Goal: Find specific page/section: Find specific page/section

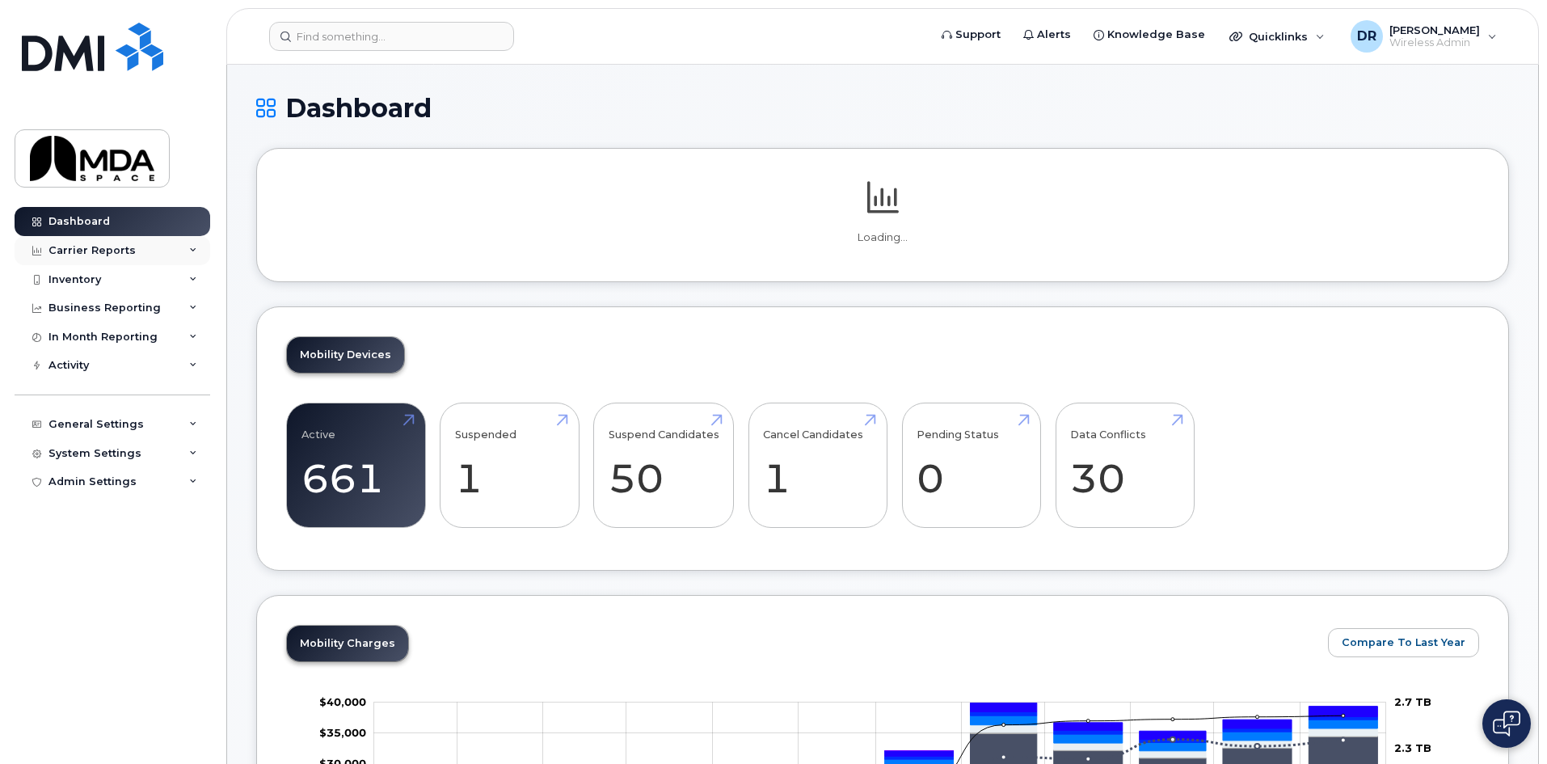
click at [91, 248] on div "Carrier Reports" at bounding box center [91, 250] width 87 height 13
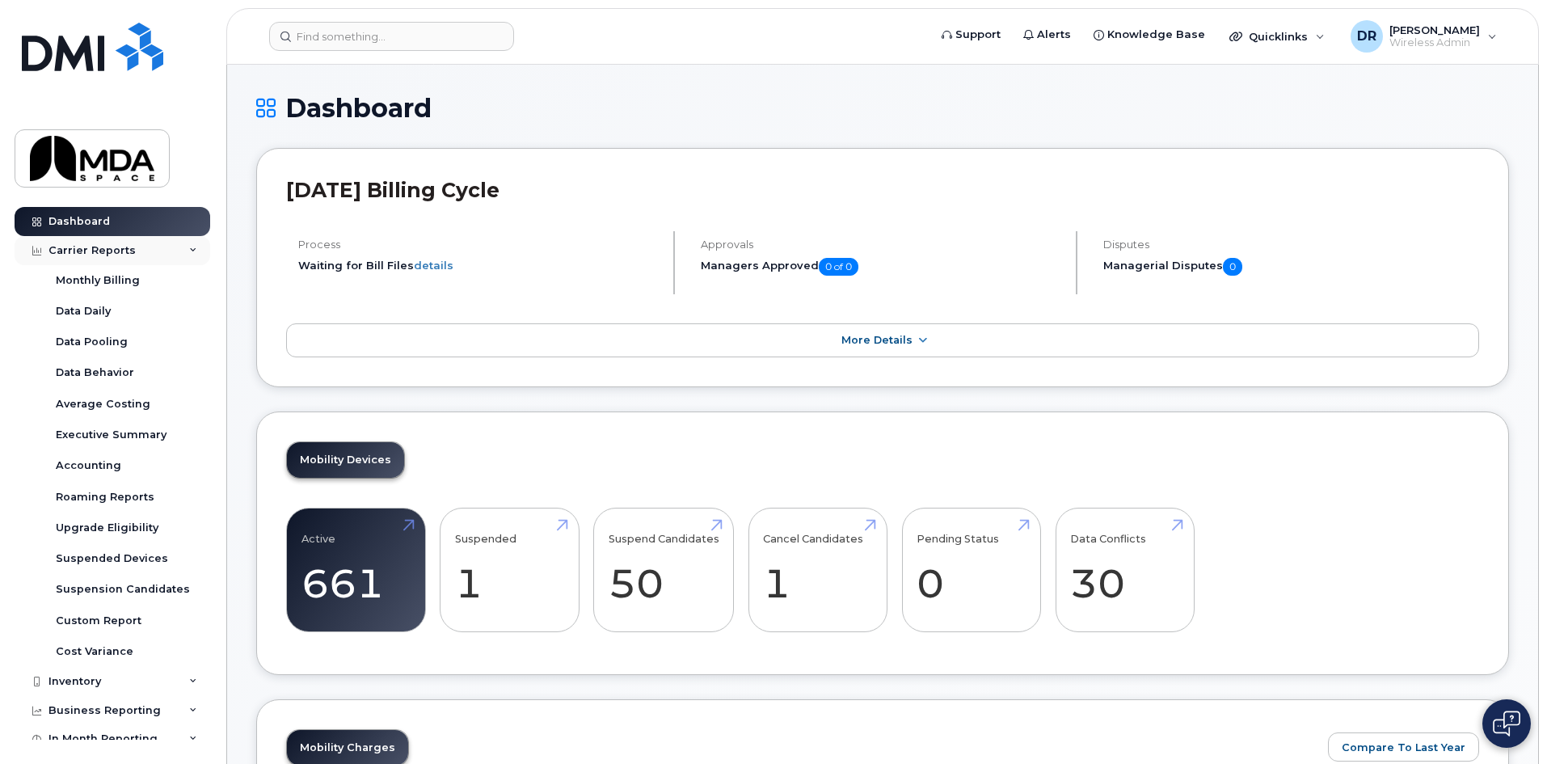
click at [88, 245] on div "Carrier Reports" at bounding box center [91, 250] width 87 height 13
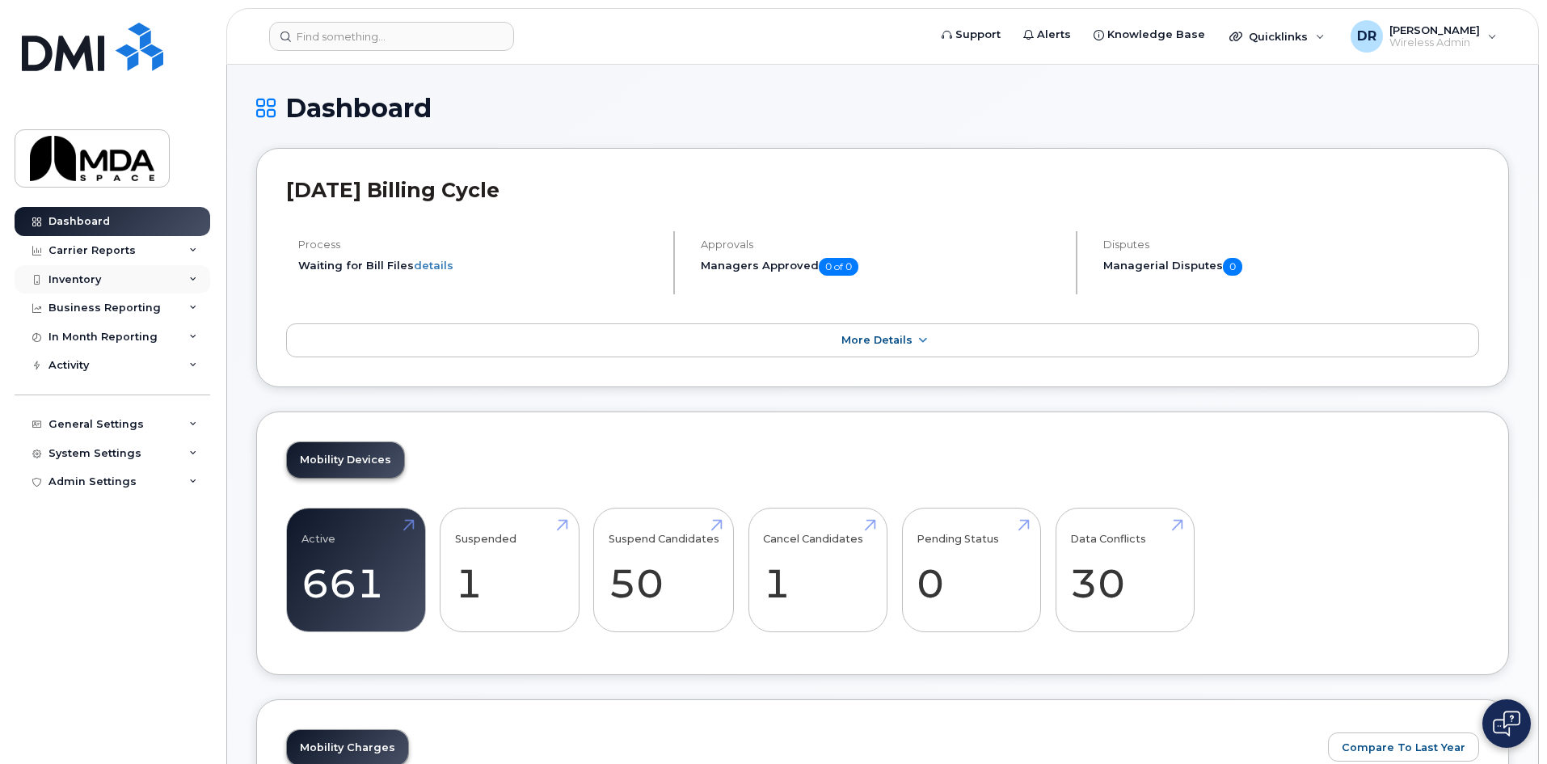
click at [79, 280] on div "Inventory" at bounding box center [74, 279] width 53 height 13
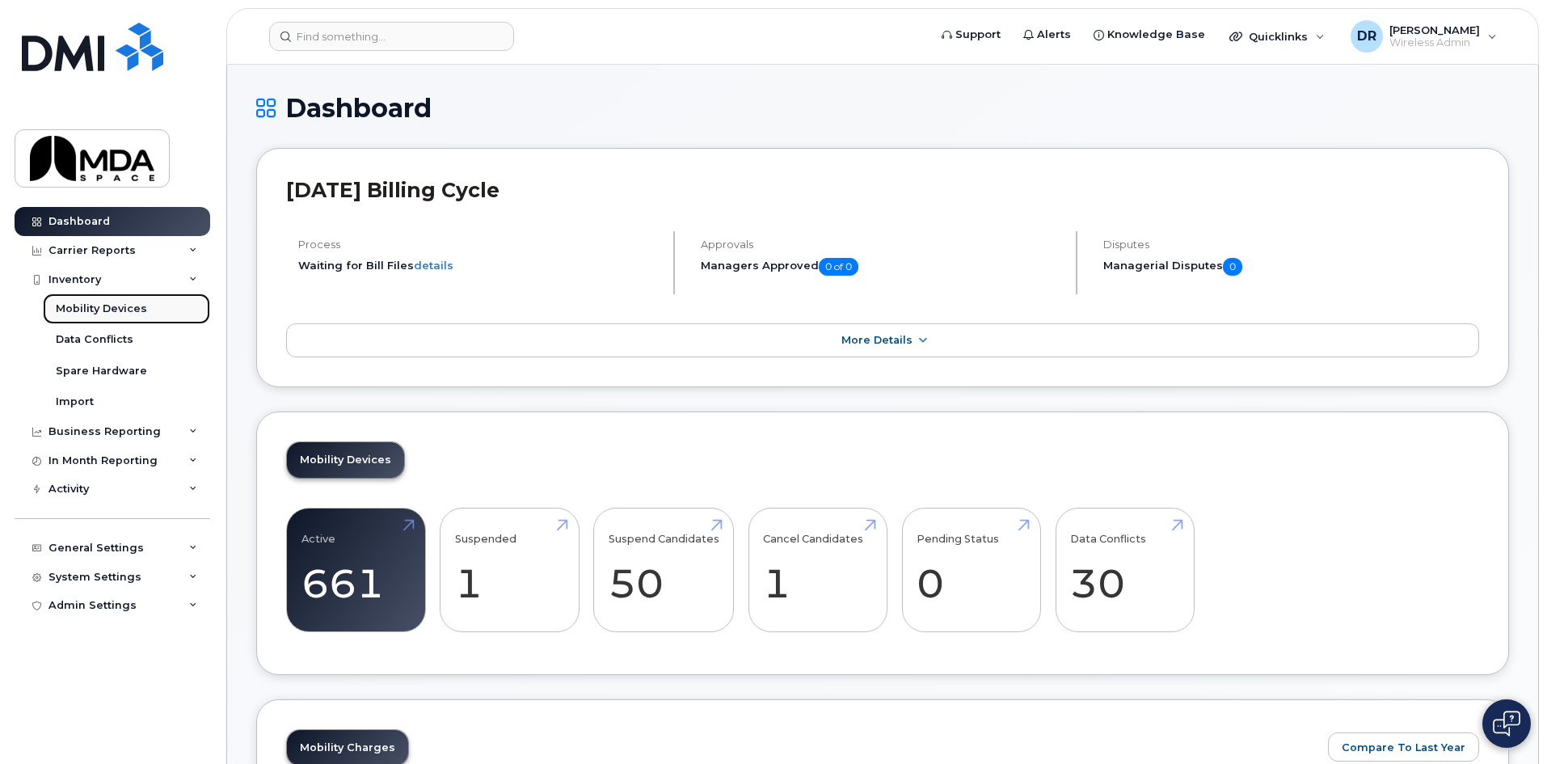
click at [79, 302] on div "Mobility Devices" at bounding box center [101, 308] width 91 height 15
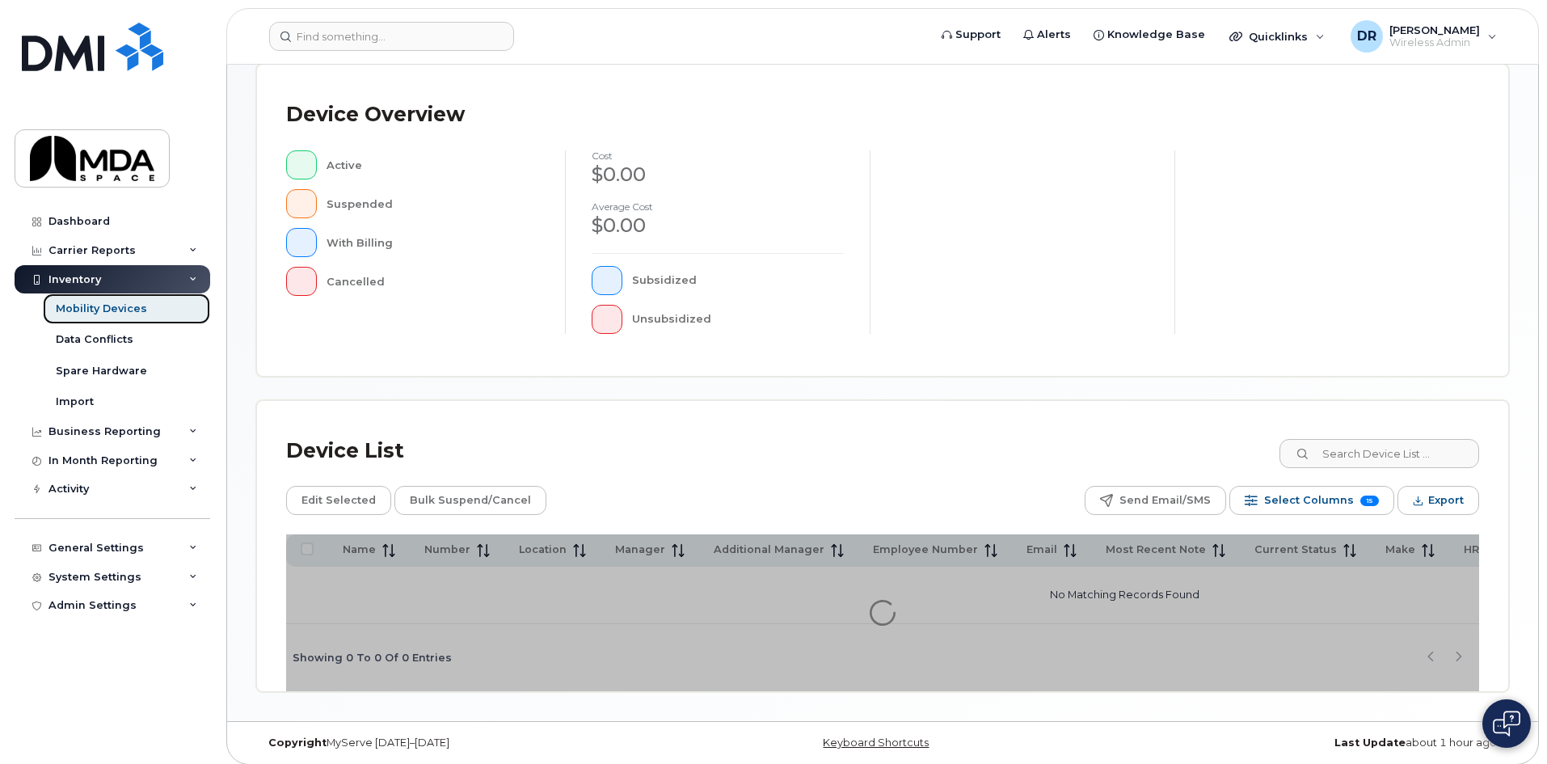
scroll to position [352, 0]
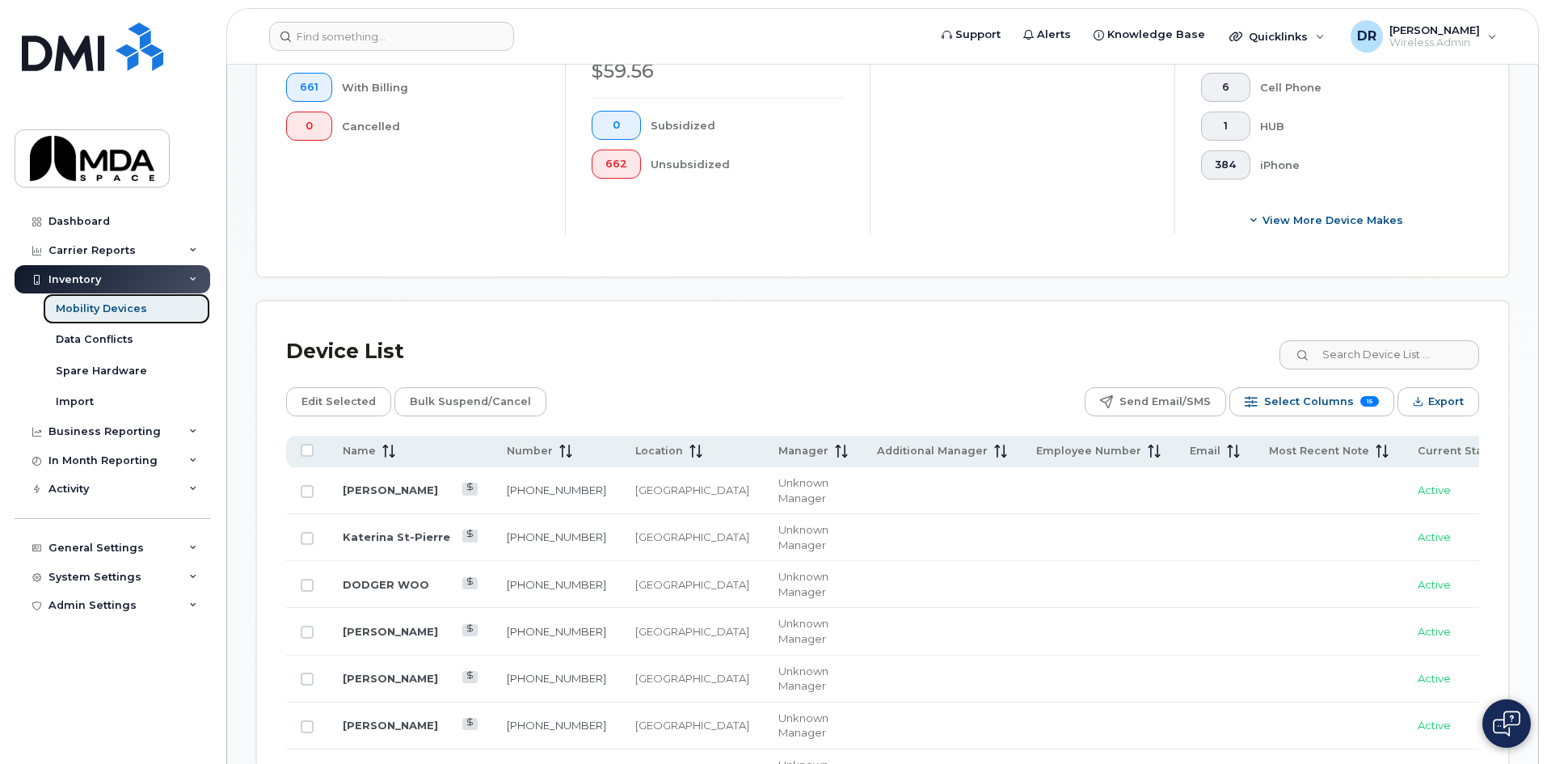
scroll to position [595, 0]
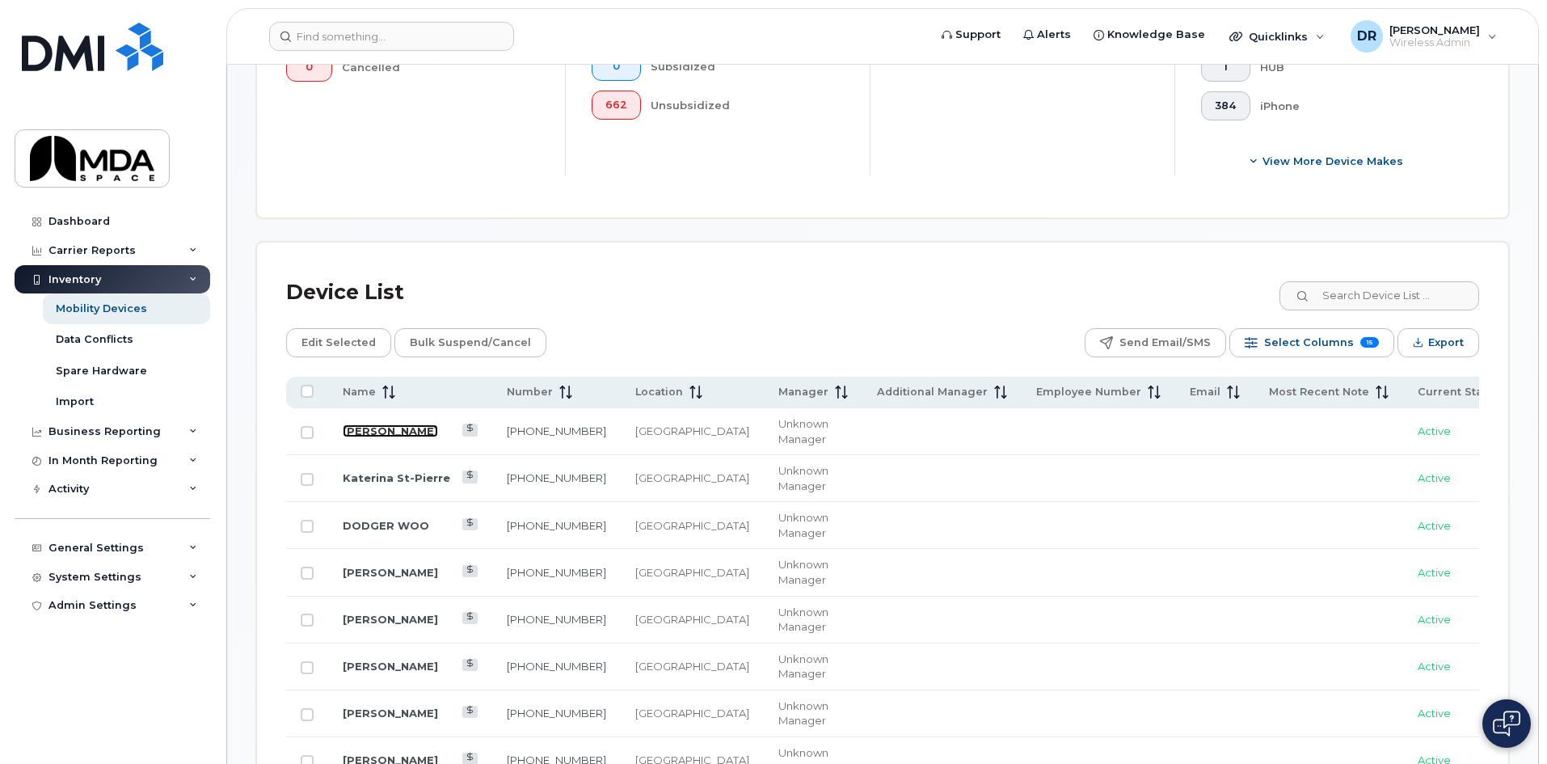
click at [356, 424] on link "[PERSON_NAME]" at bounding box center [390, 430] width 95 height 13
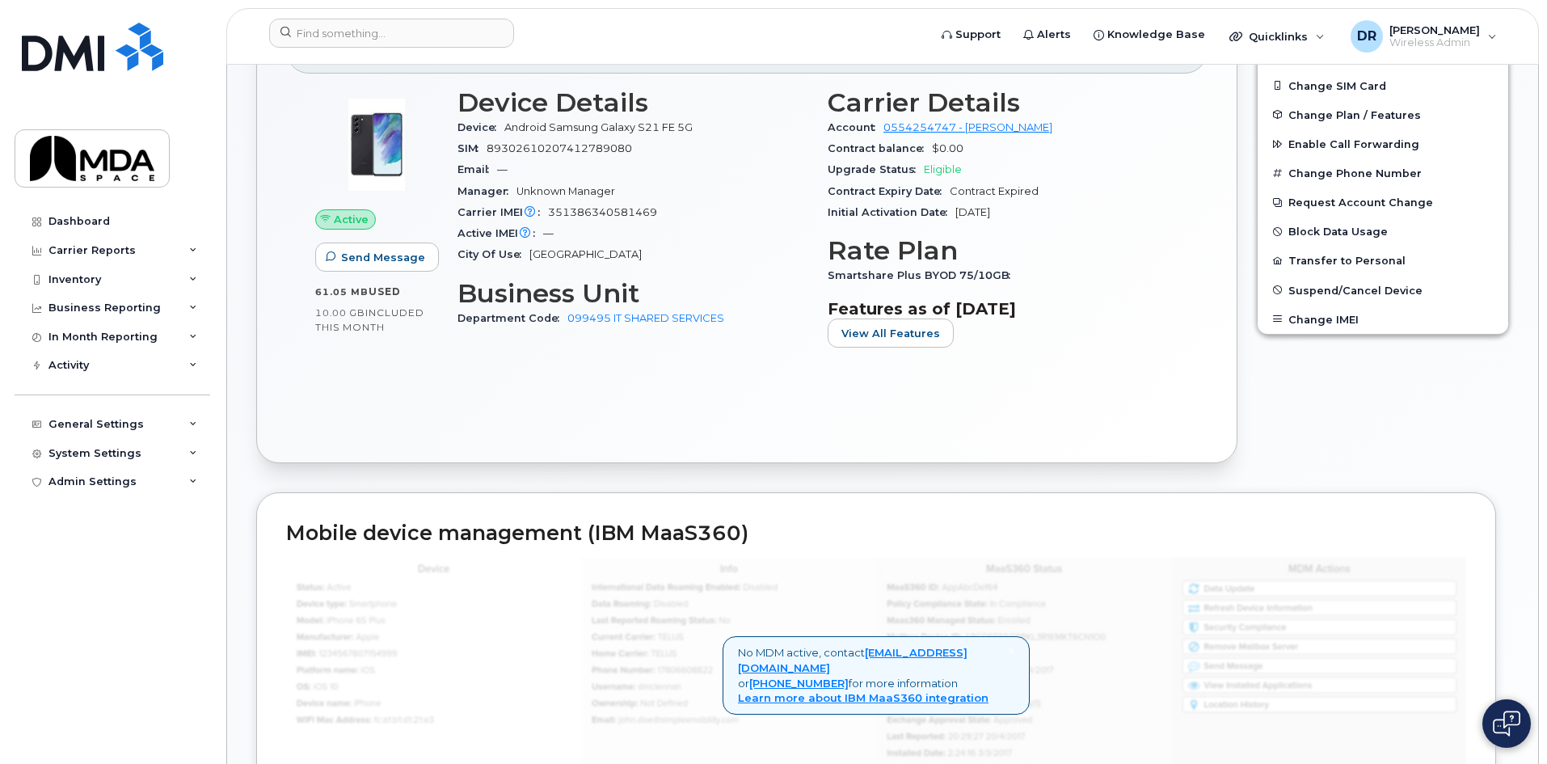
scroll to position [309, 0]
